Goal: Task Accomplishment & Management: Use online tool/utility

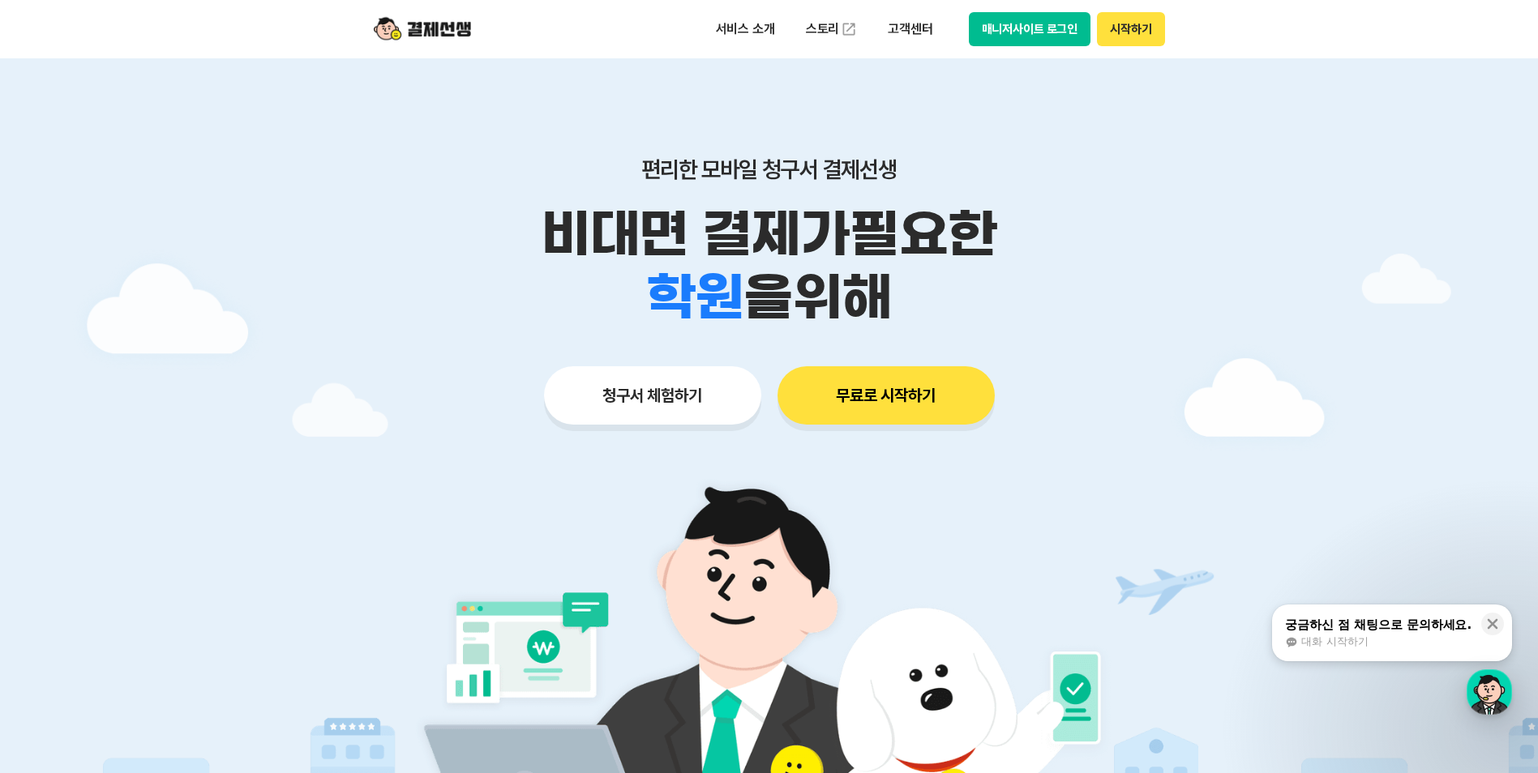
click at [694, 408] on button "청구서 체험하기" at bounding box center [652, 395] width 217 height 58
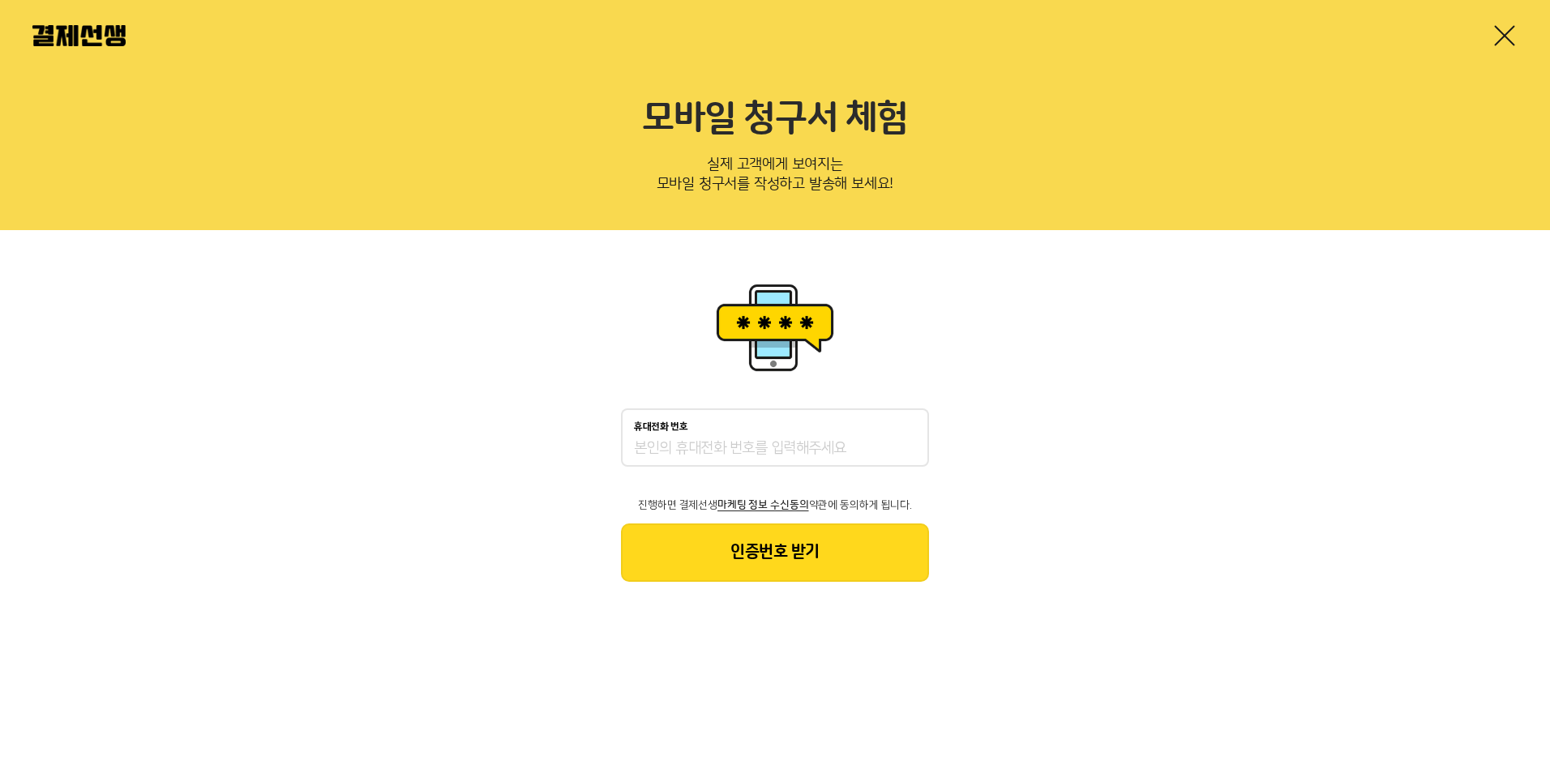
click at [1506, 34] on link at bounding box center [1505, 36] width 26 height 26
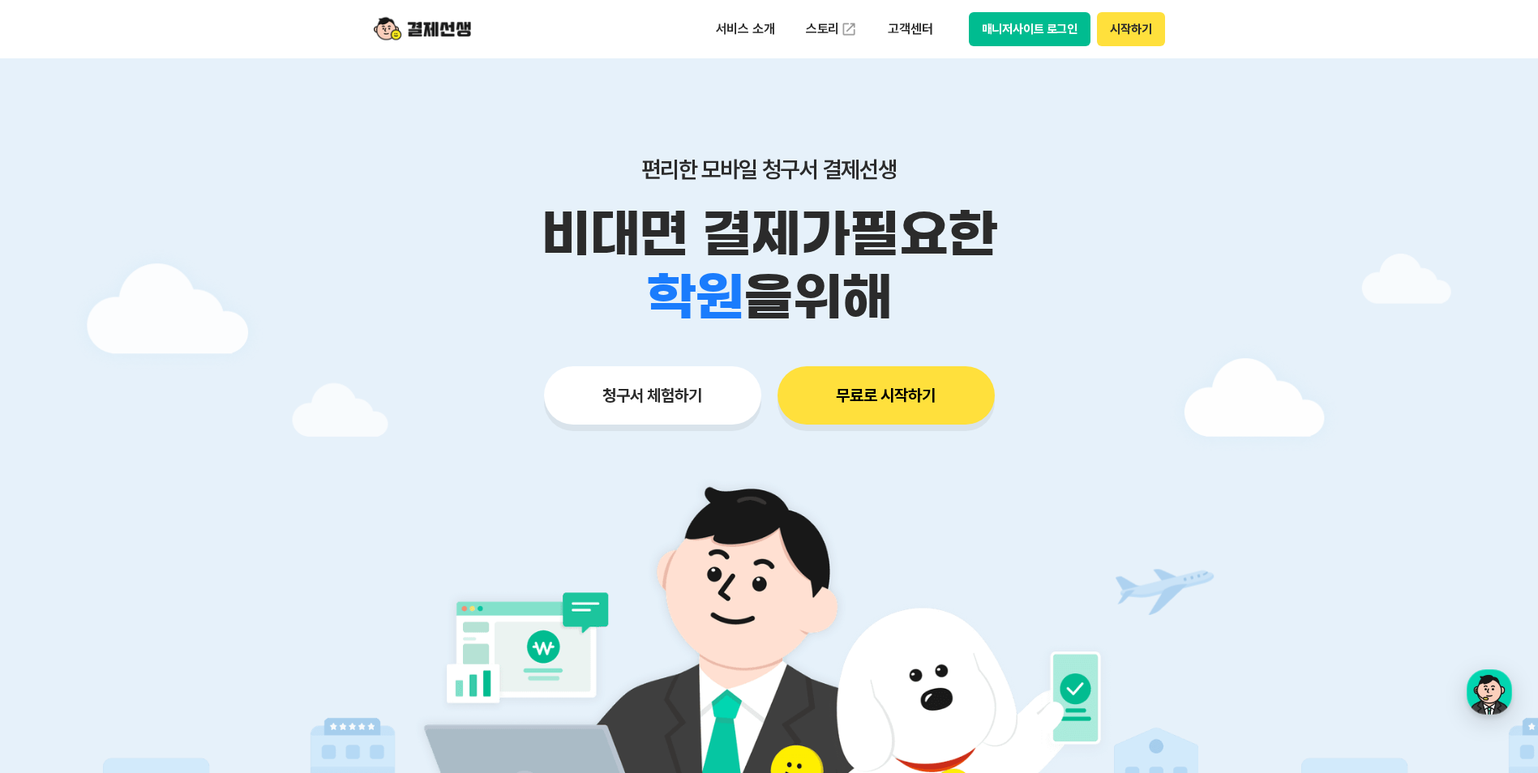
click at [1027, 24] on button "매니저사이트 로그인" at bounding box center [1030, 29] width 122 height 34
